Goal: Find contact information: Find contact information

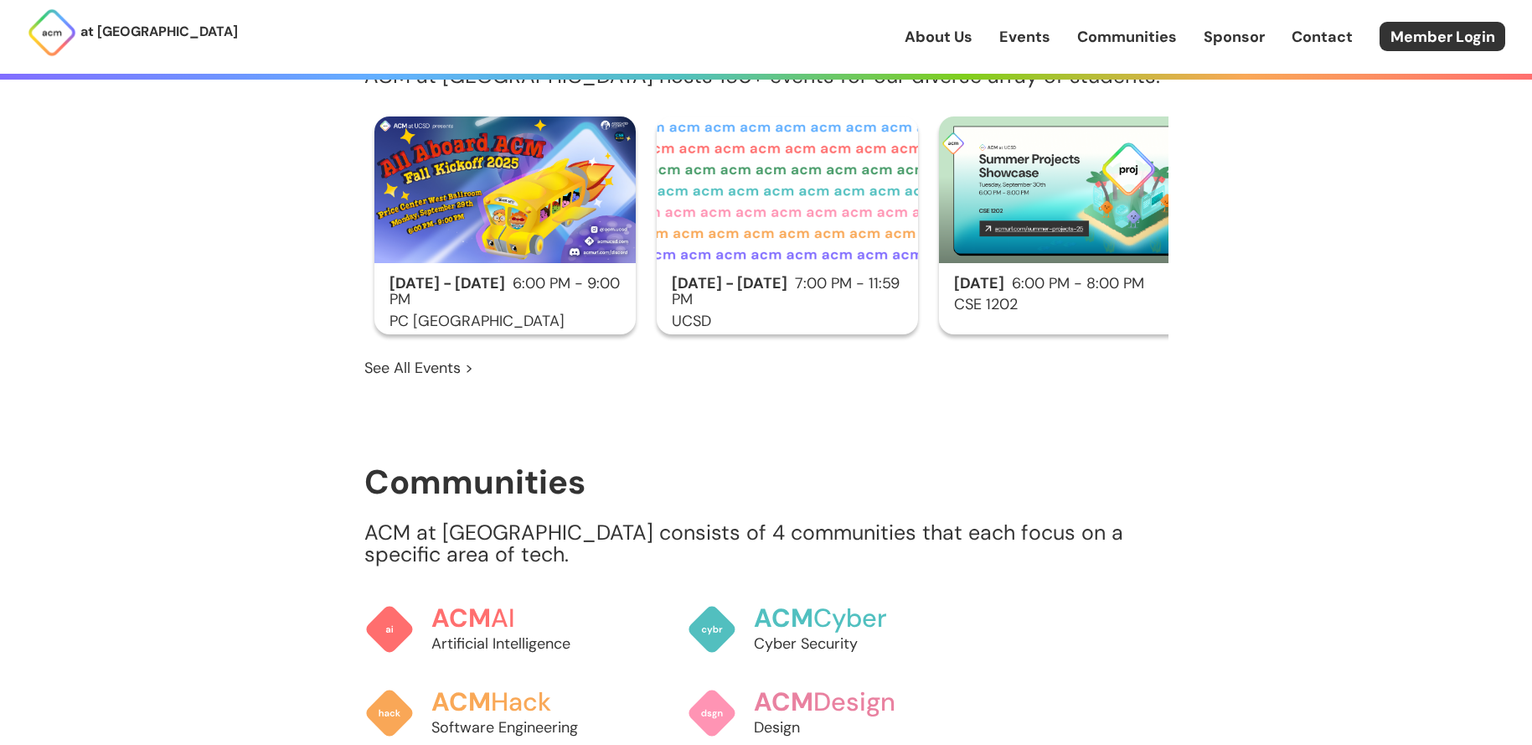
scroll to position [1750, 0]
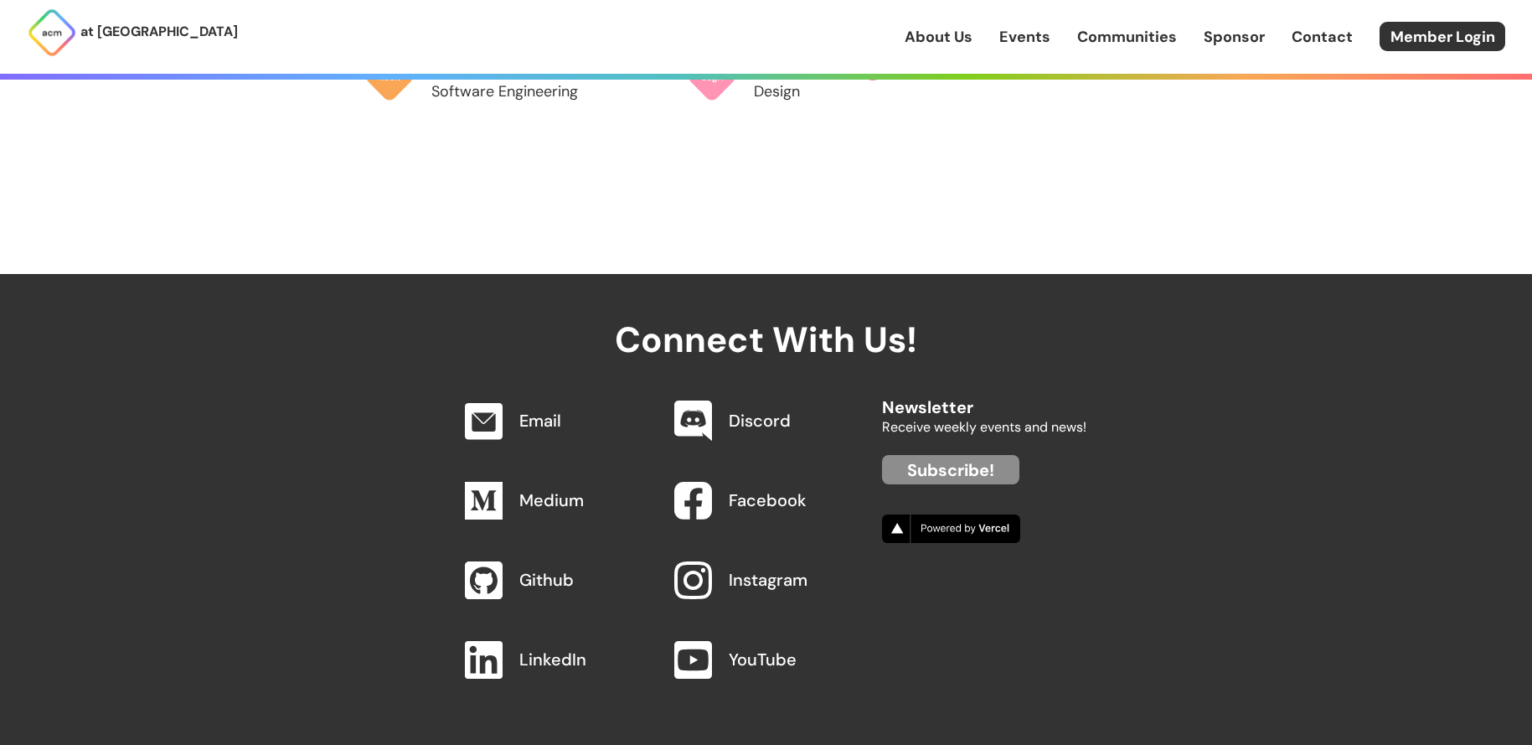
click at [1327, 33] on link "Contact" at bounding box center [1321, 37] width 61 height 22
click at [1247, 39] on link "Sponsor" at bounding box center [1233, 37] width 61 height 22
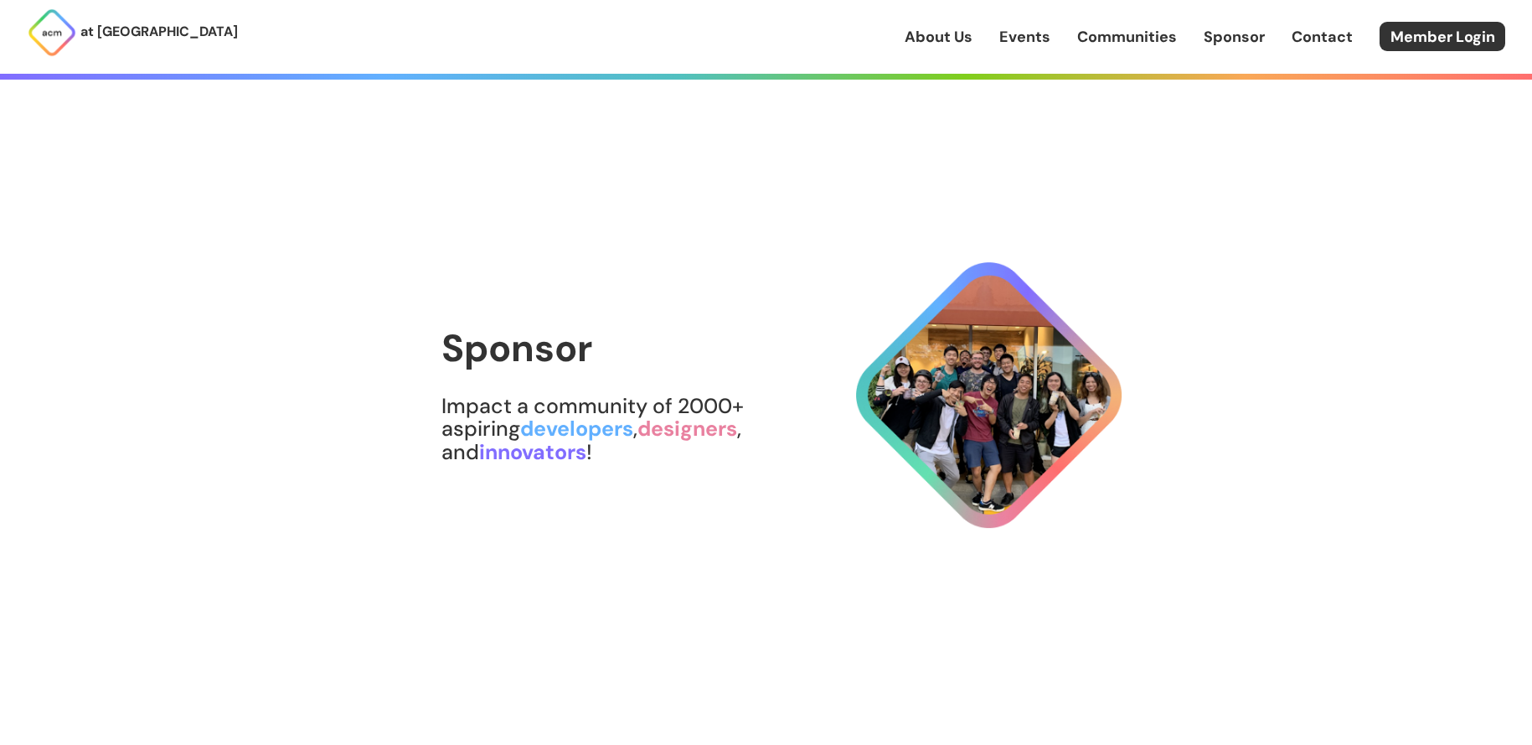
click at [1318, 39] on link "Contact" at bounding box center [1321, 37] width 61 height 22
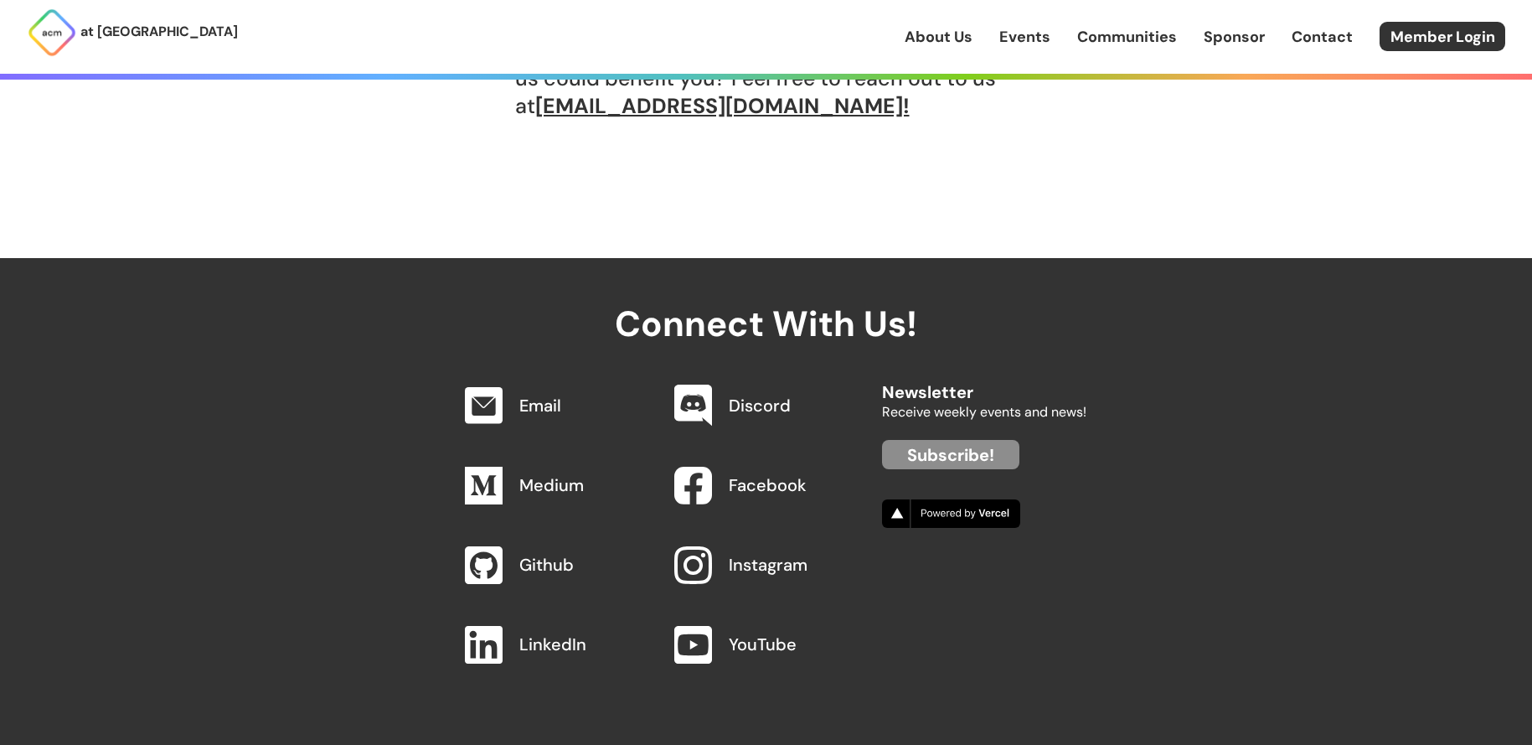
scroll to position [1625, 0]
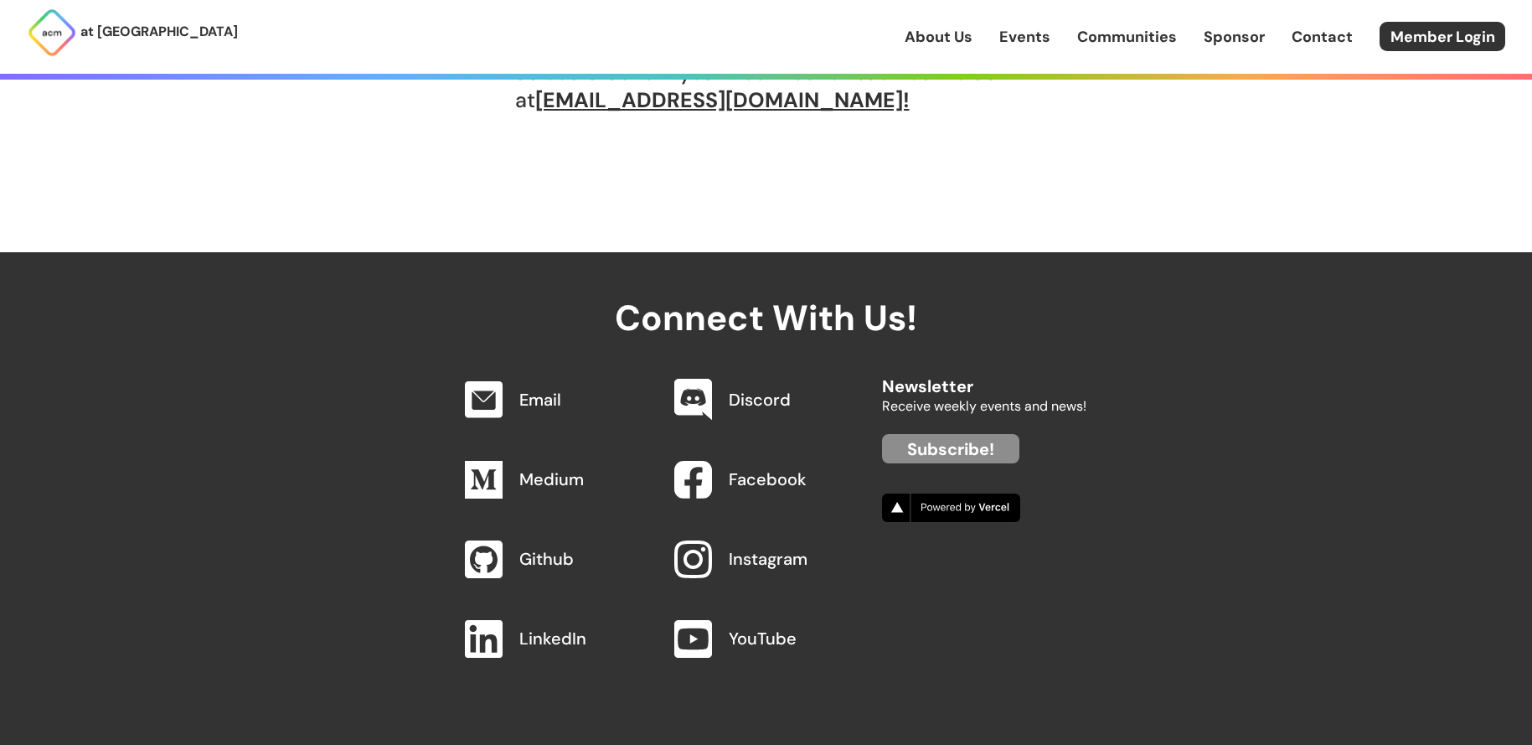
click at [113, 29] on p "at [GEOGRAPHIC_DATA]" at bounding box center [158, 32] width 157 height 22
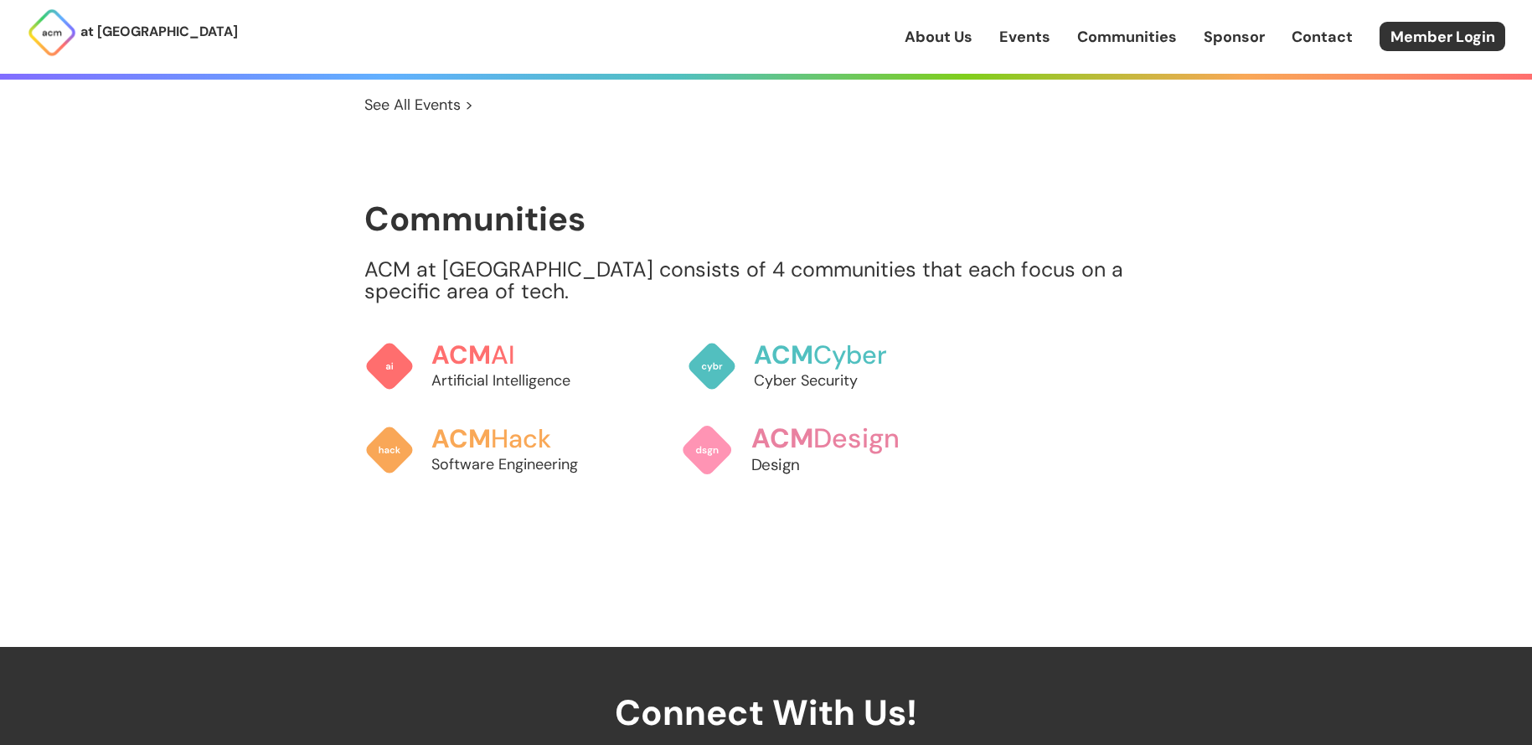
scroll to position [1750, 0]
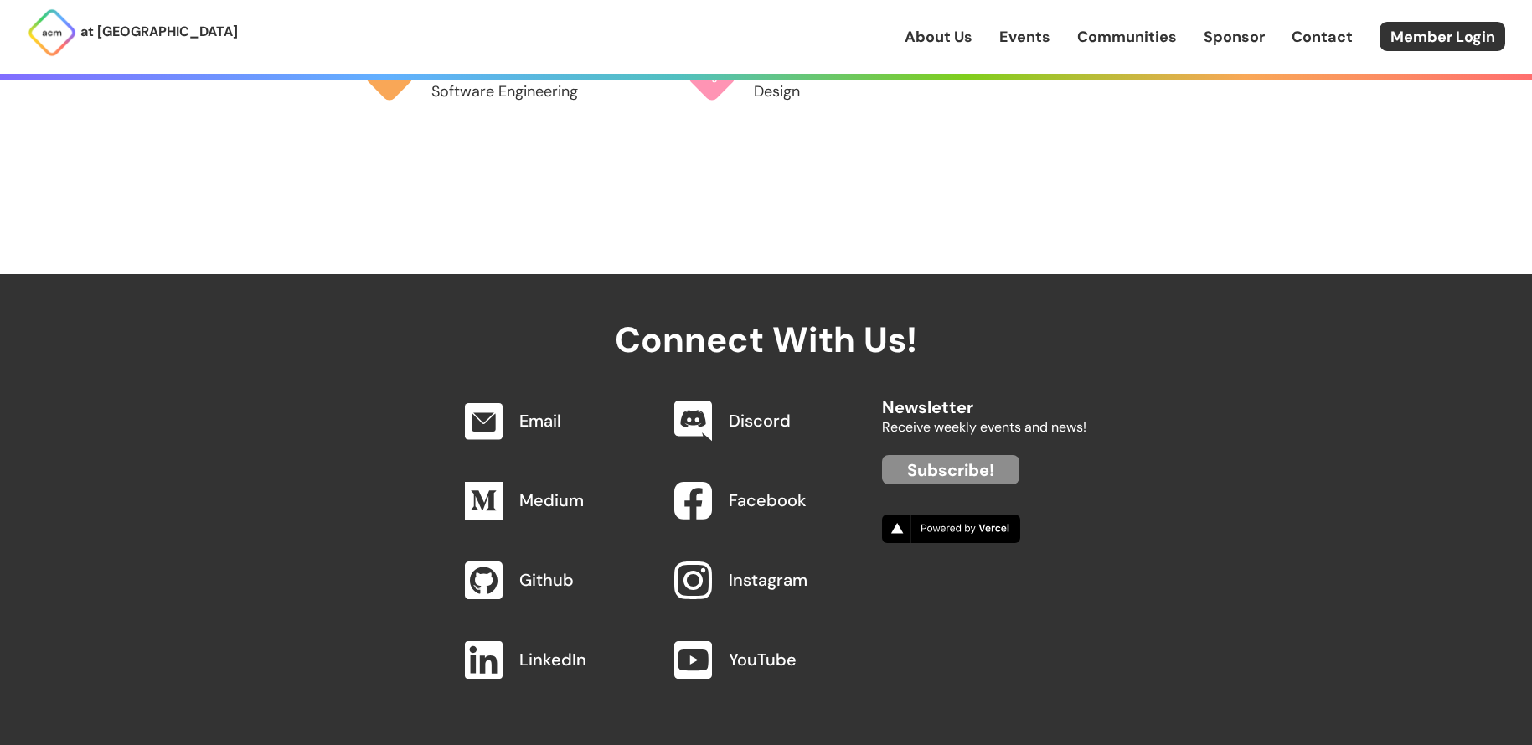
click at [1211, 38] on link "Sponsor" at bounding box center [1233, 37] width 61 height 22
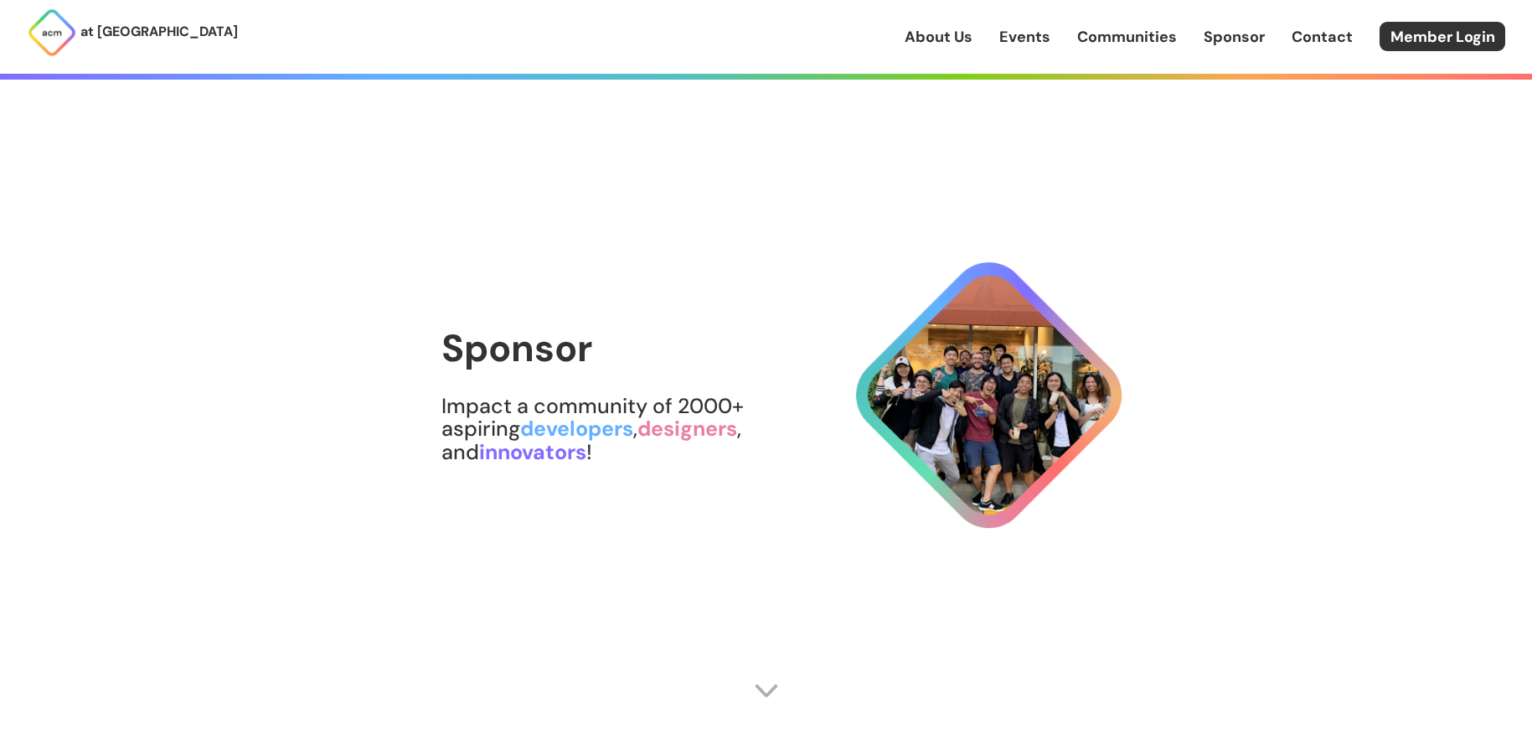
click at [1116, 28] on link "Communities" at bounding box center [1127, 37] width 100 height 22
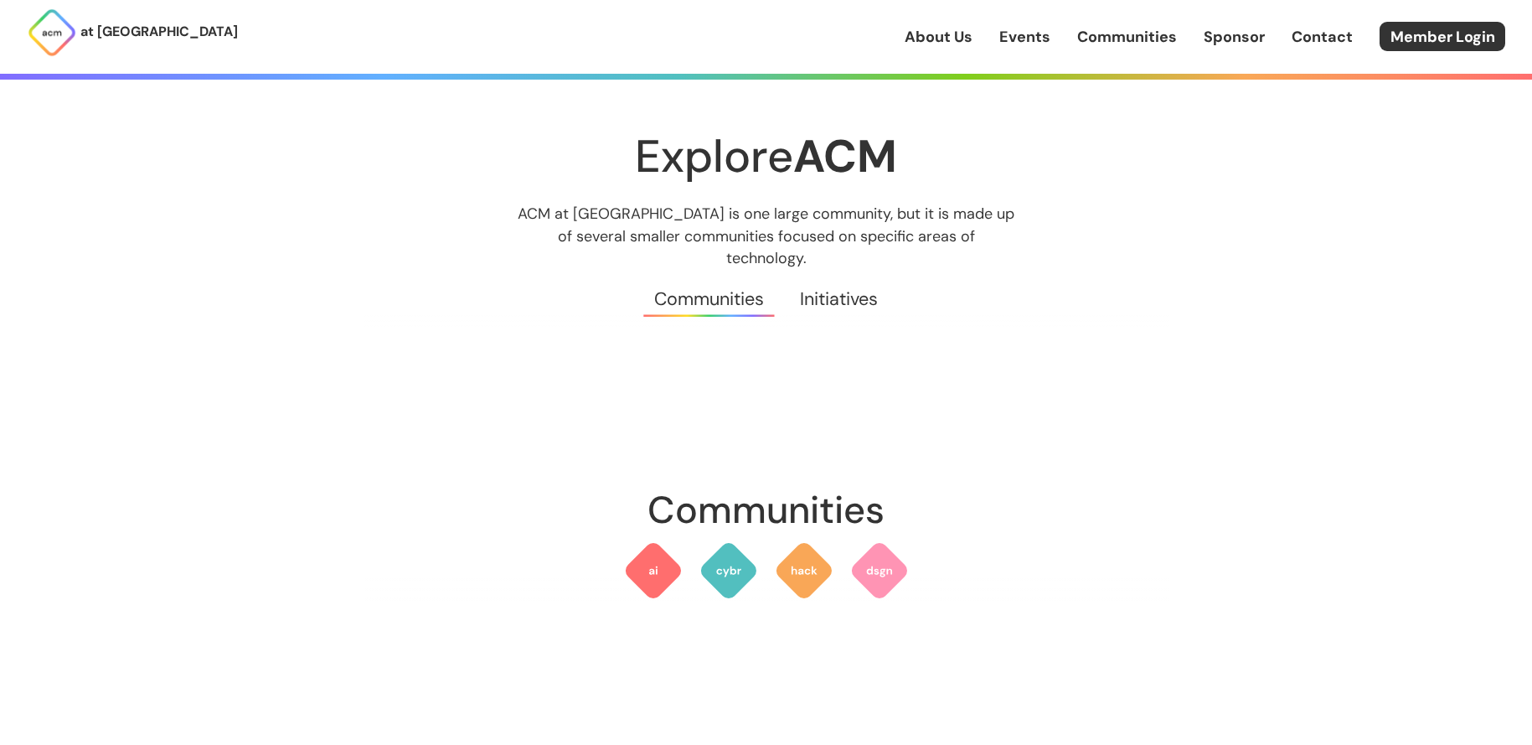
click at [1035, 39] on link "Events" at bounding box center [1024, 37] width 51 height 22
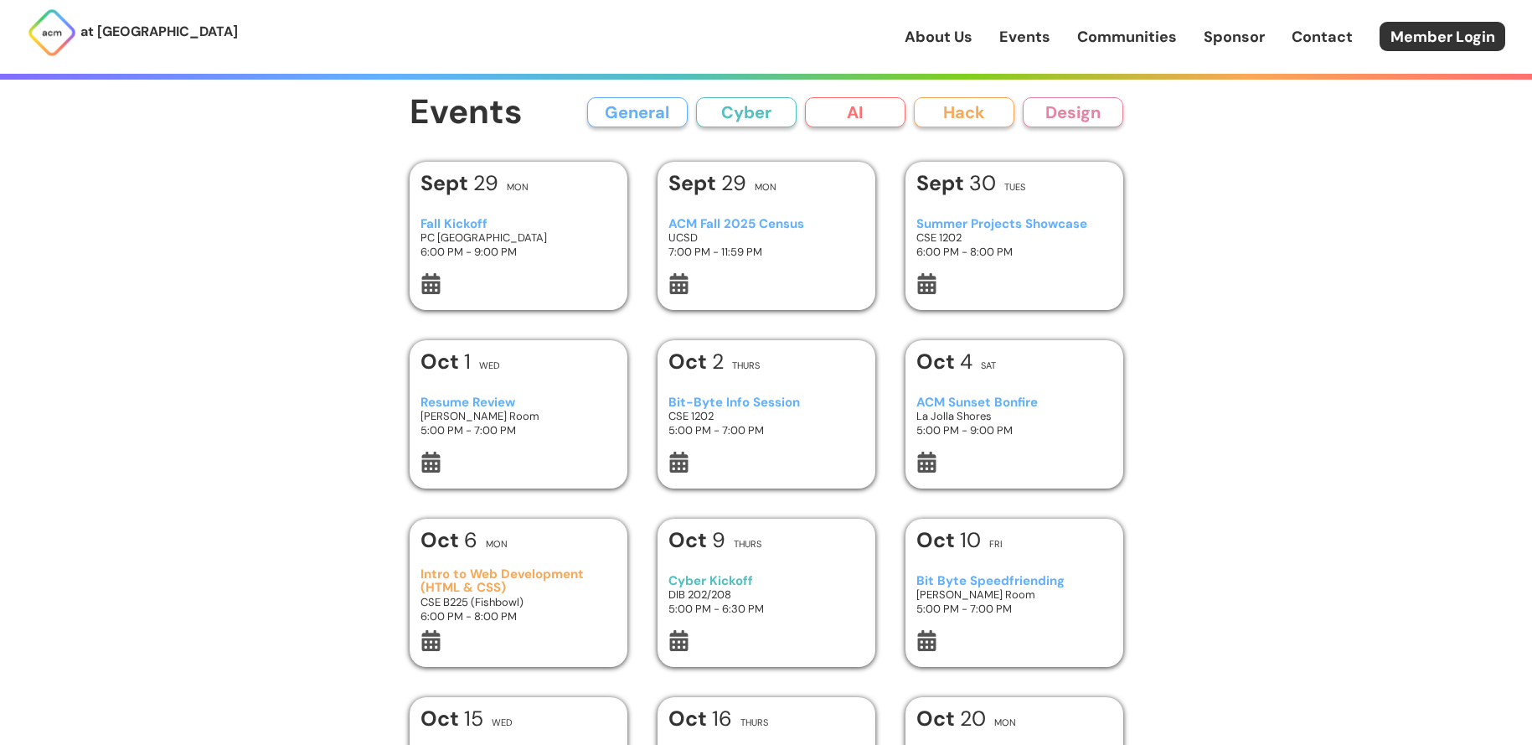
click at [942, 40] on link "About Us" at bounding box center [938, 37] width 68 height 22
